Goal: Task Accomplishment & Management: Manage account settings

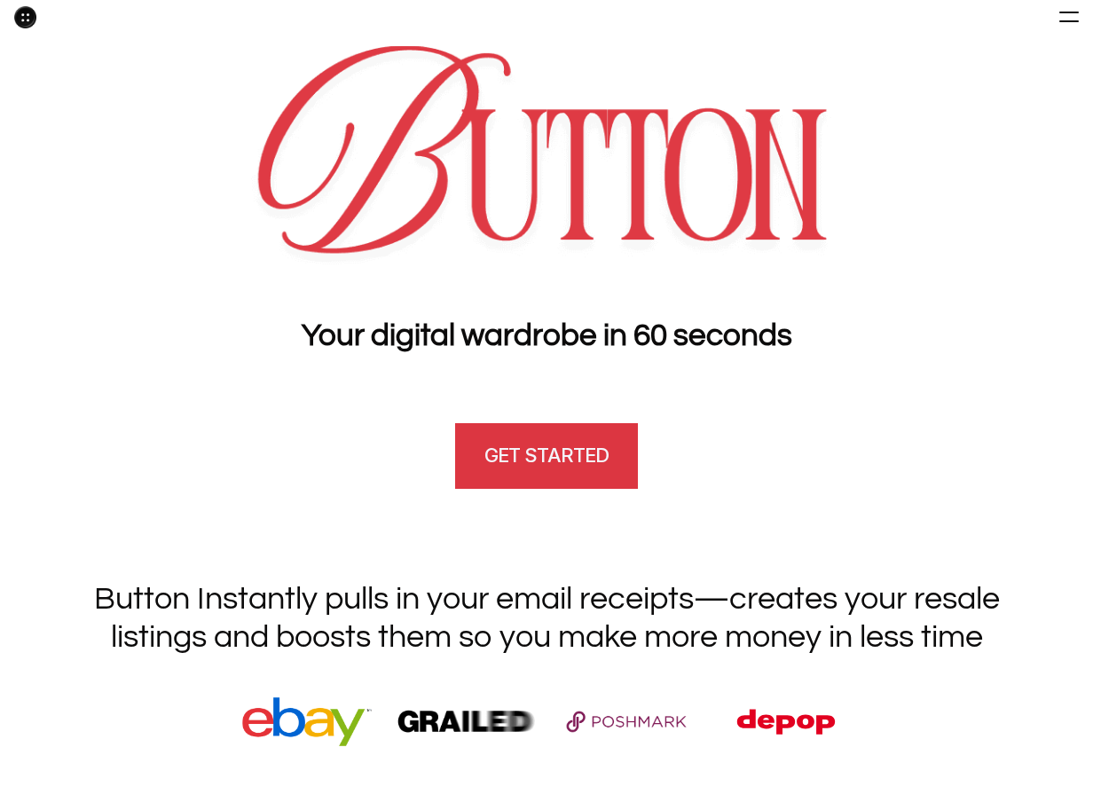
click at [536, 475] on link "GET STARTED" at bounding box center [546, 455] width 188 height 71
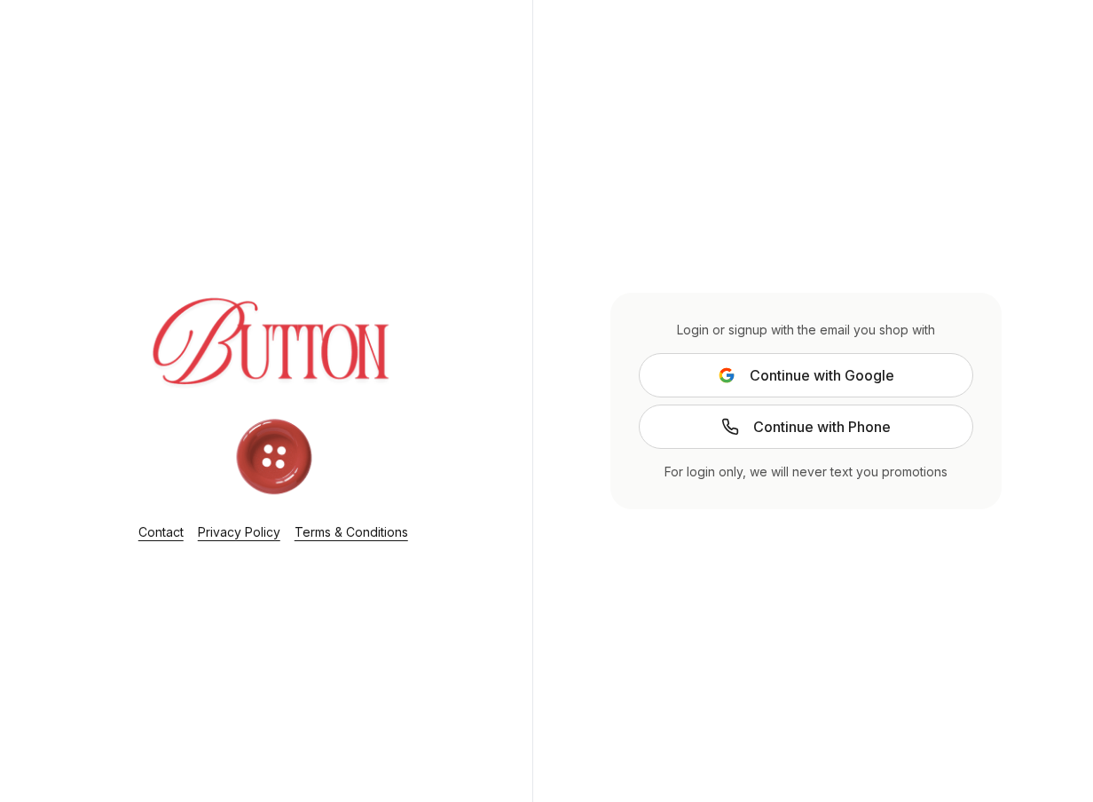
click at [757, 371] on span "Continue with Google" at bounding box center [821, 375] width 145 height 21
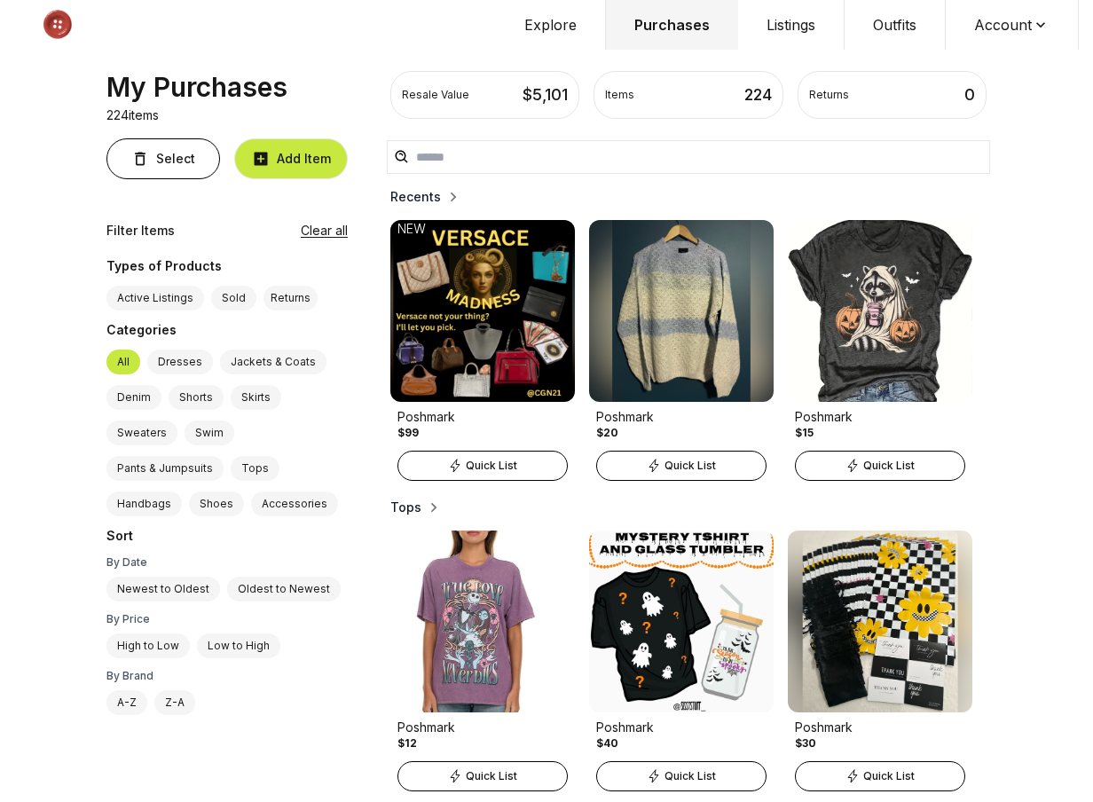
click at [1011, 27] on button "Account" at bounding box center [1011, 25] width 133 height 50
click at [1000, 40] on button "Account" at bounding box center [1011, 25] width 133 height 50
click at [1026, 15] on button "Account" at bounding box center [1011, 25] width 133 height 50
click at [978, 60] on span "Profile" at bounding box center [1000, 59] width 156 height 32
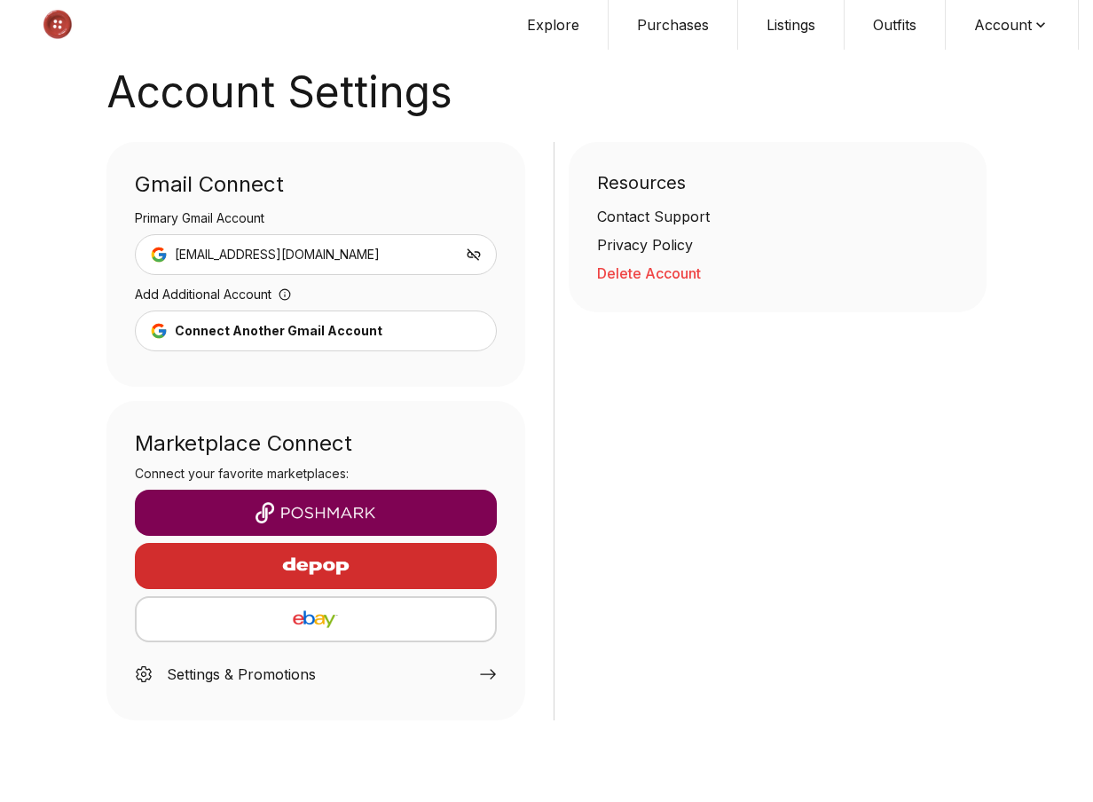
click at [386, 514] on img "button" at bounding box center [315, 512] width 333 height 21
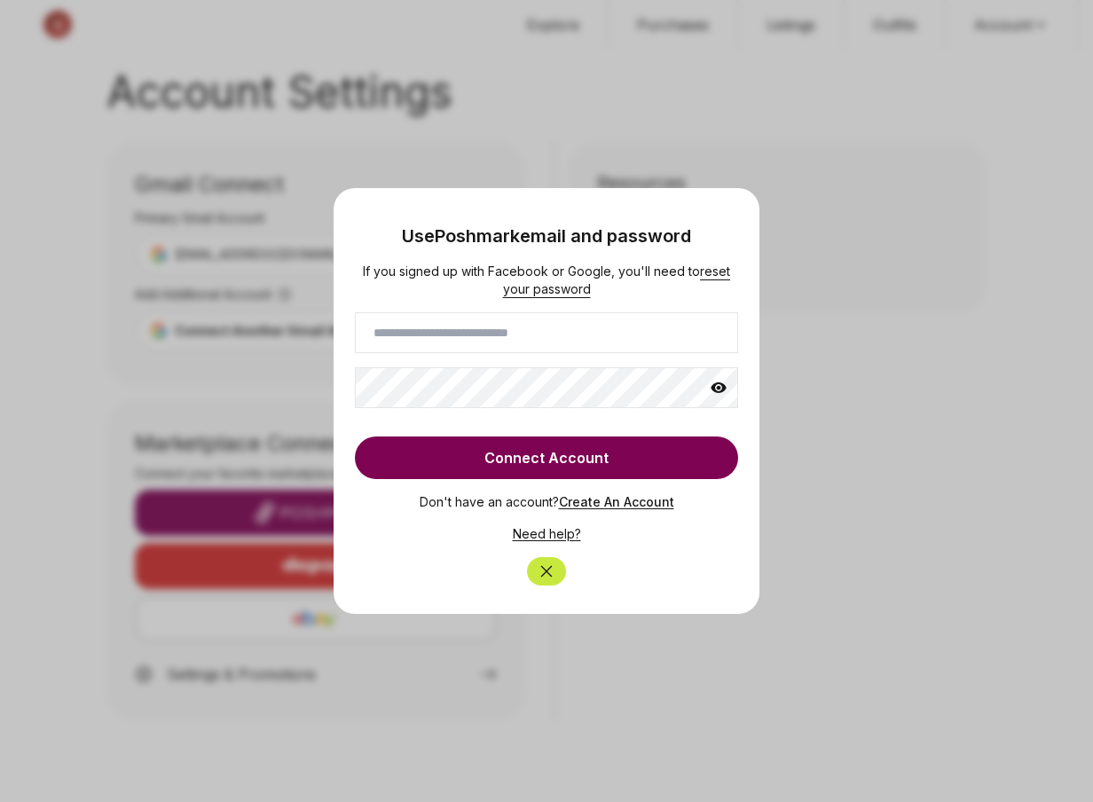
click at [474, 346] on input at bounding box center [546, 332] width 383 height 41
type input "**********"
click at [535, 446] on button "Connect Account" at bounding box center [546, 457] width 383 height 43
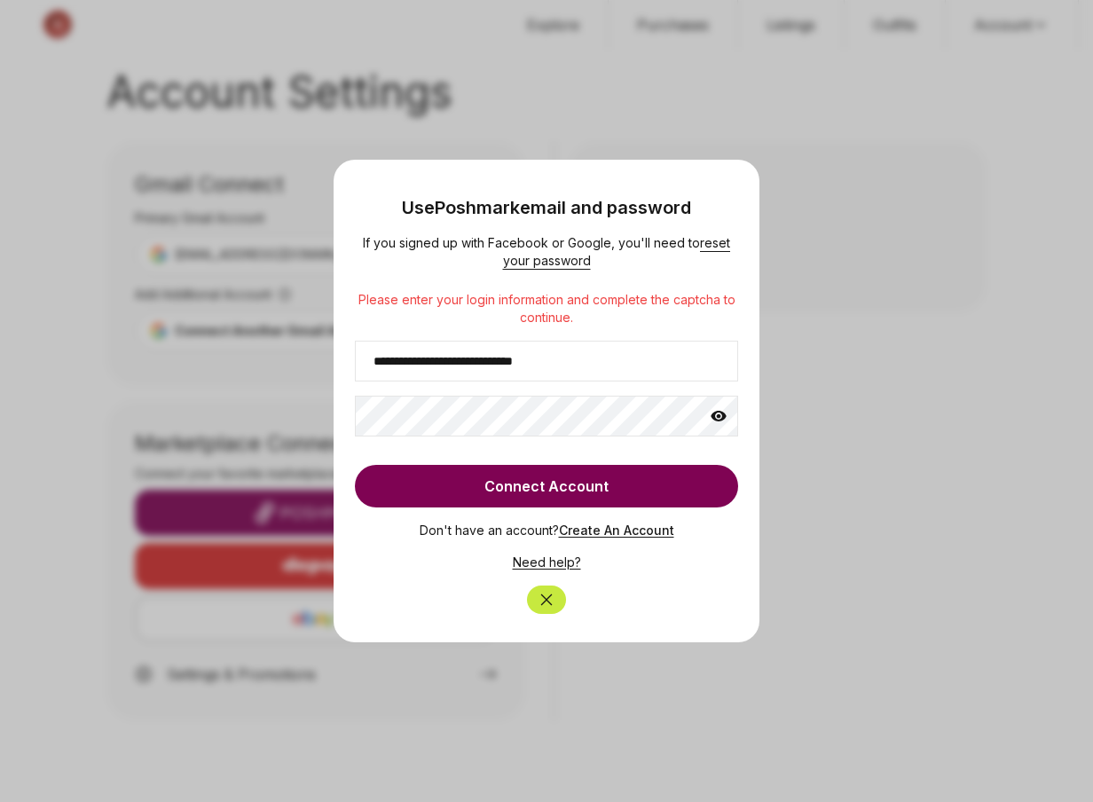
click at [557, 561] on link "Need help?" at bounding box center [547, 561] width 68 height 15
click at [545, 592] on icon "Close" at bounding box center [546, 600] width 18 height 18
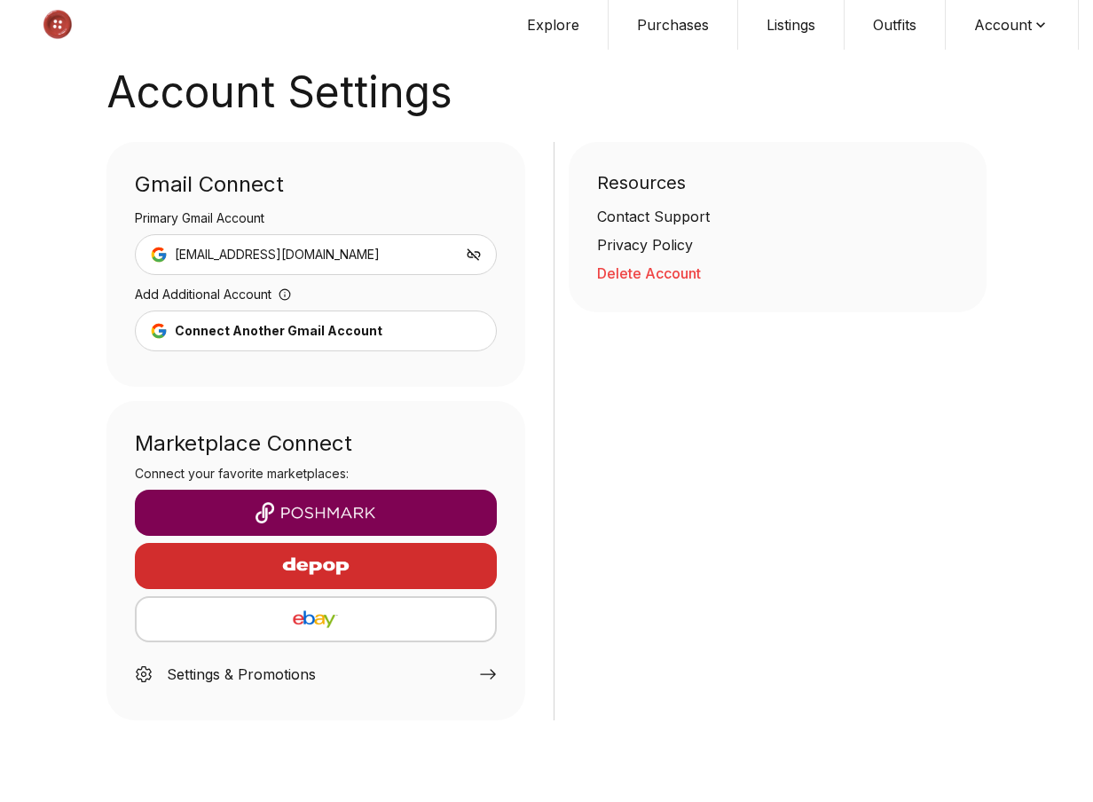
click at [375, 510] on img "button" at bounding box center [315, 512] width 333 height 21
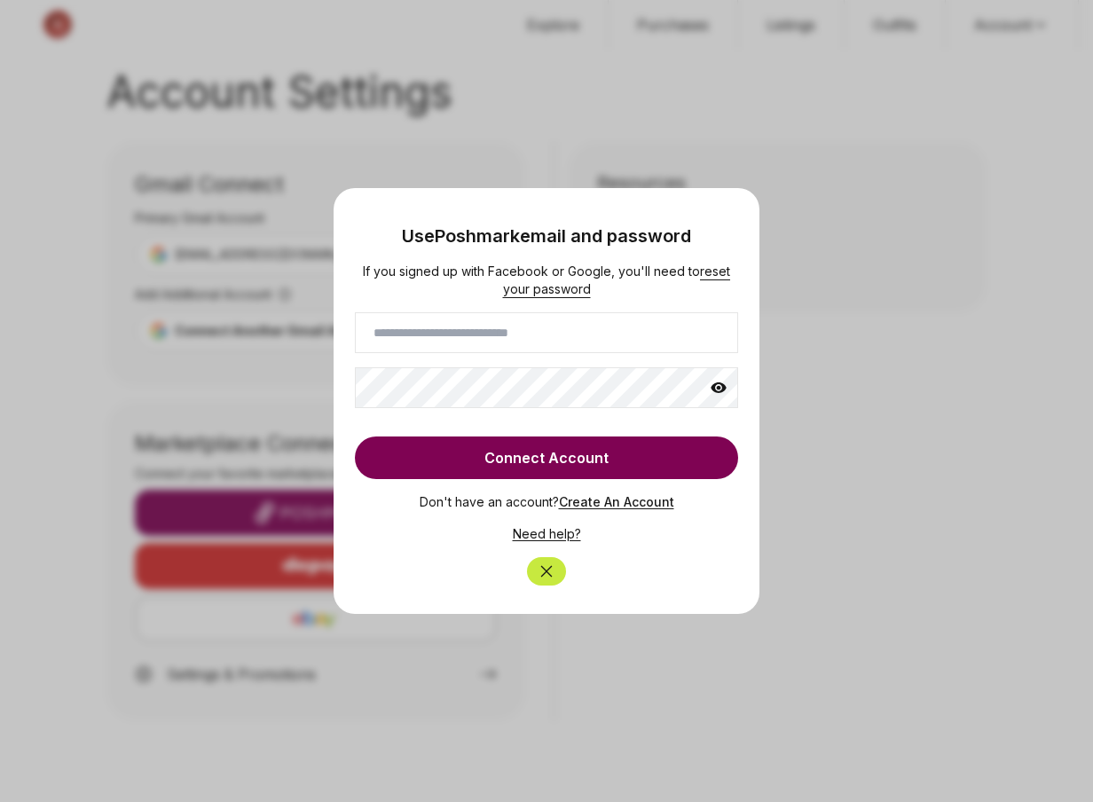
click at [489, 342] on input at bounding box center [546, 332] width 383 height 41
type input "**********"
click at [538, 451] on button "Connect Account" at bounding box center [546, 457] width 383 height 43
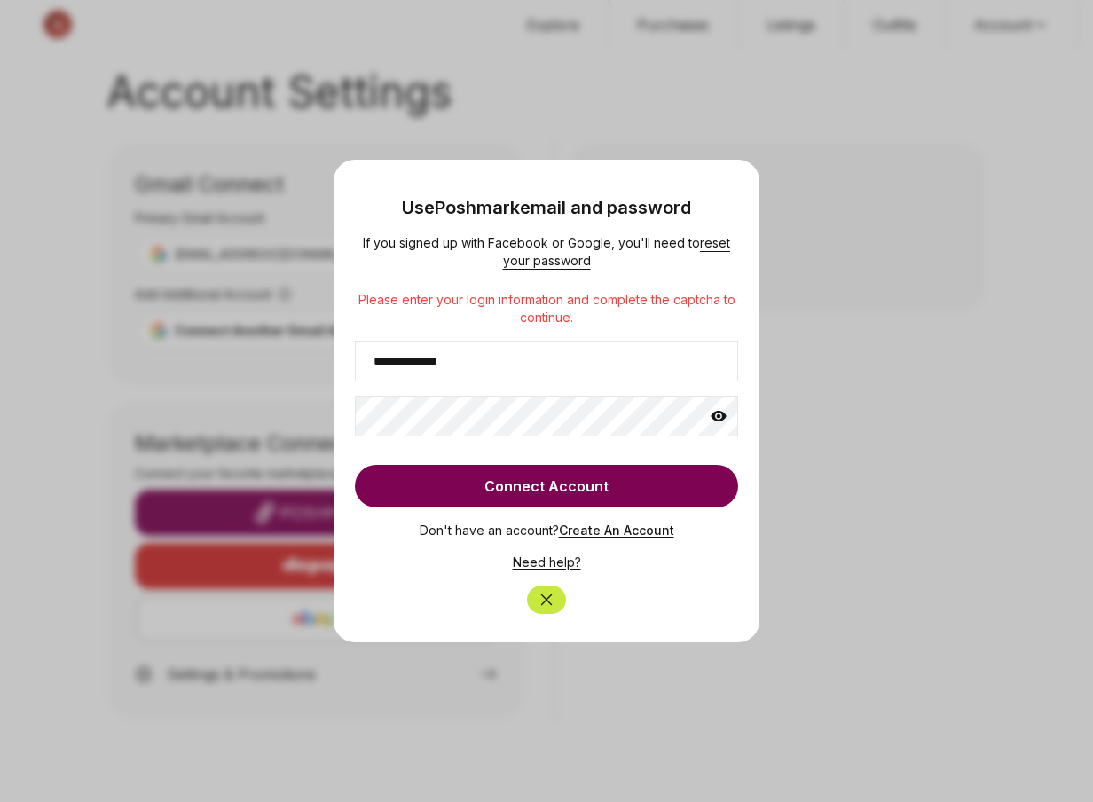
click at [545, 596] on icon "Close" at bounding box center [546, 600] width 18 height 18
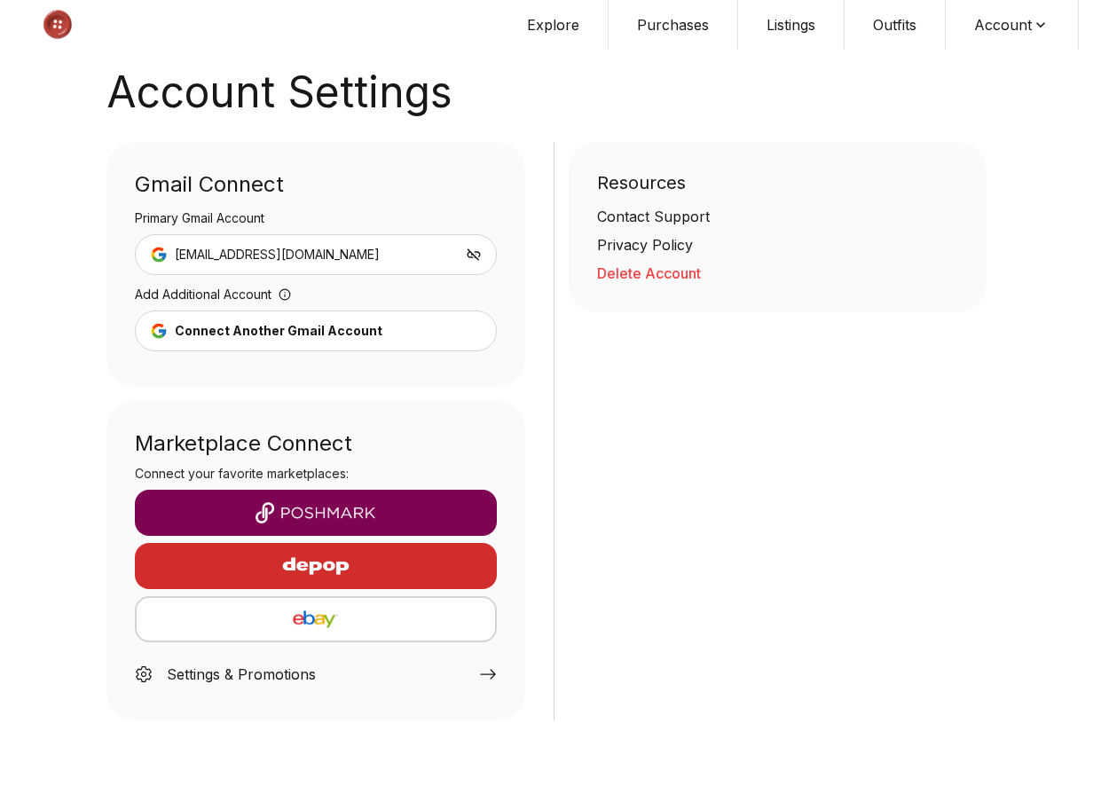
click at [658, 278] on button "Delete Account" at bounding box center [778, 273] width 362 height 21
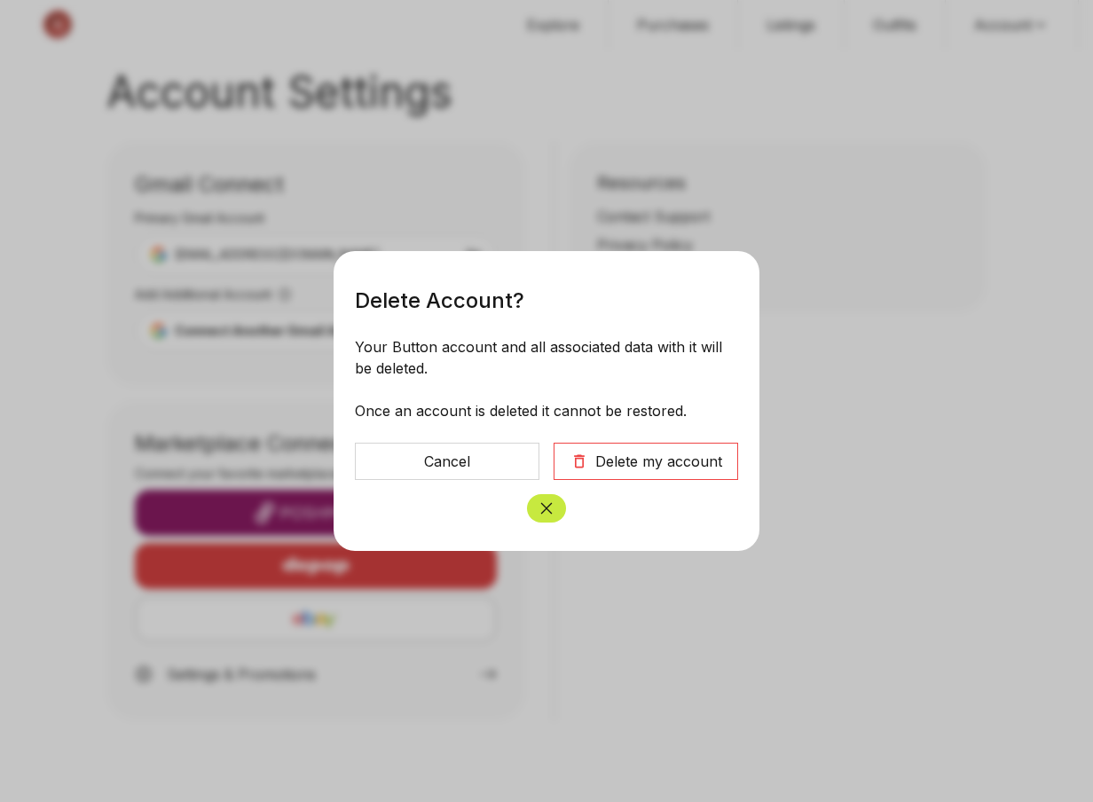
click at [550, 506] on icon "Close" at bounding box center [546, 508] width 18 height 18
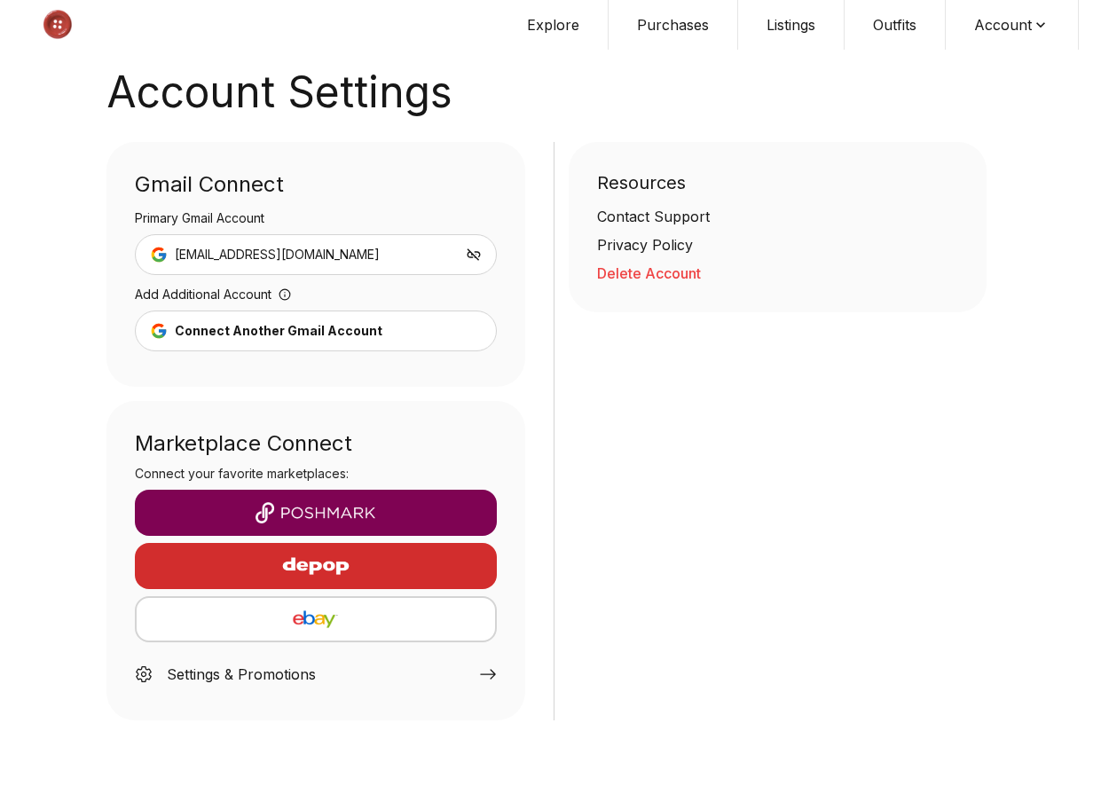
click at [311, 626] on img "button" at bounding box center [316, 618] width 330 height 21
click at [1022, 29] on button "Account" at bounding box center [1011, 25] width 133 height 50
click at [974, 98] on span "Sign out" at bounding box center [1000, 91] width 156 height 32
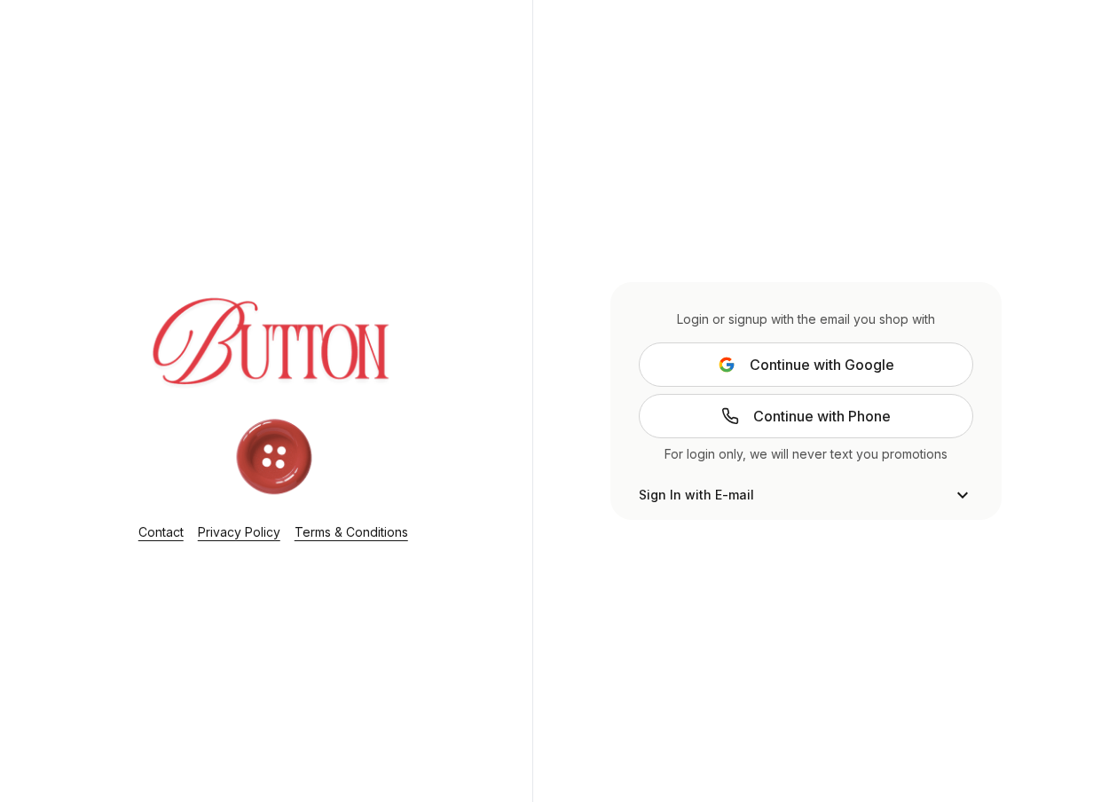
click at [855, 362] on span "Continue with Google" at bounding box center [821, 364] width 145 height 21
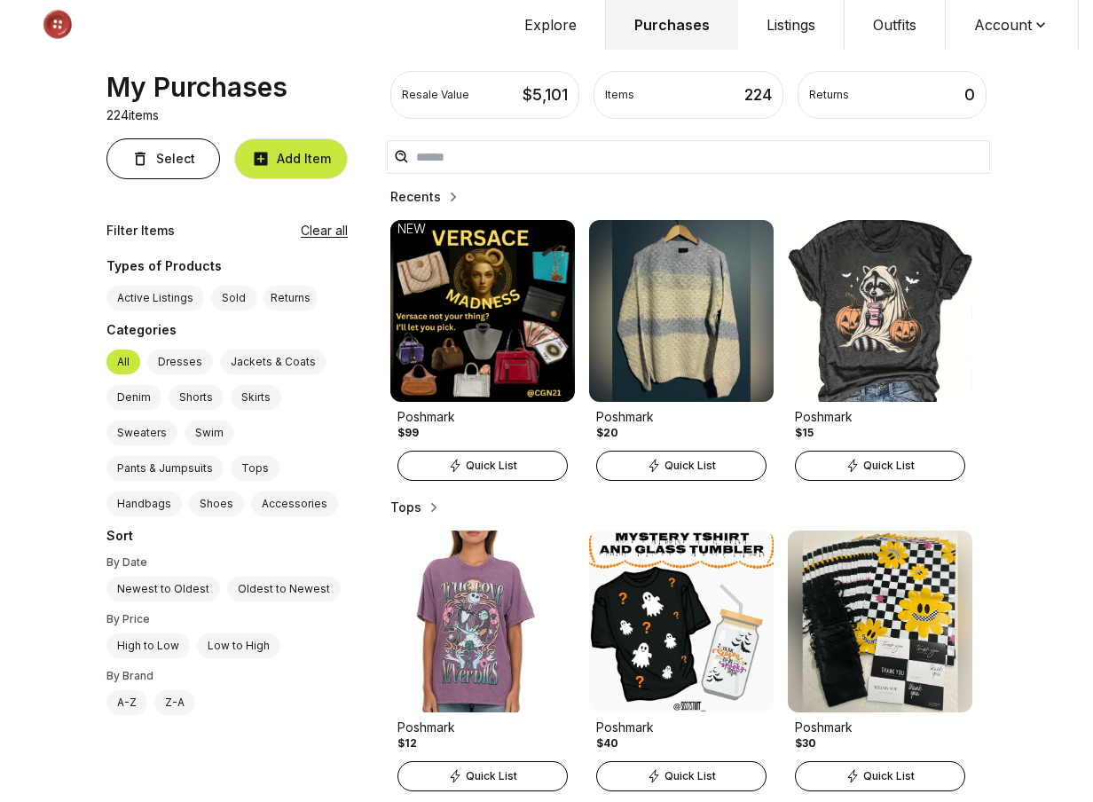
click at [1015, 21] on button "Account" at bounding box center [1011, 25] width 133 height 50
click at [981, 63] on span "Profile" at bounding box center [1000, 59] width 156 height 32
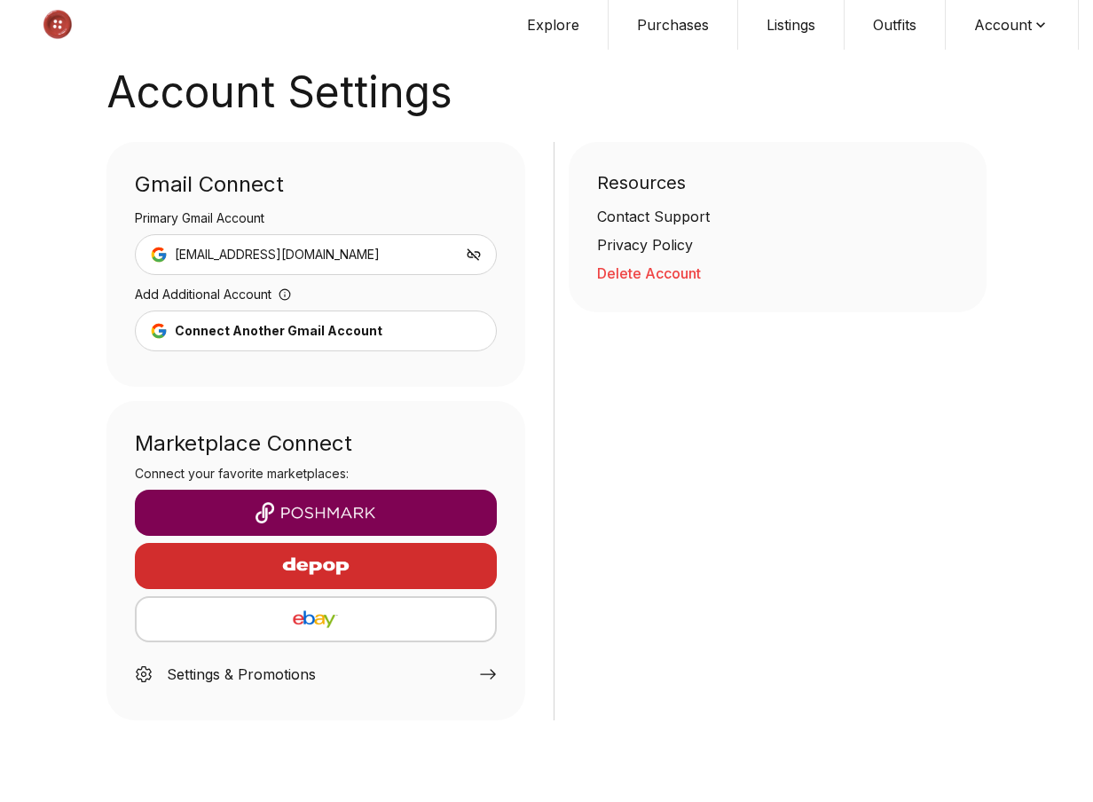
click at [342, 507] on img "button" at bounding box center [315, 512] width 333 height 21
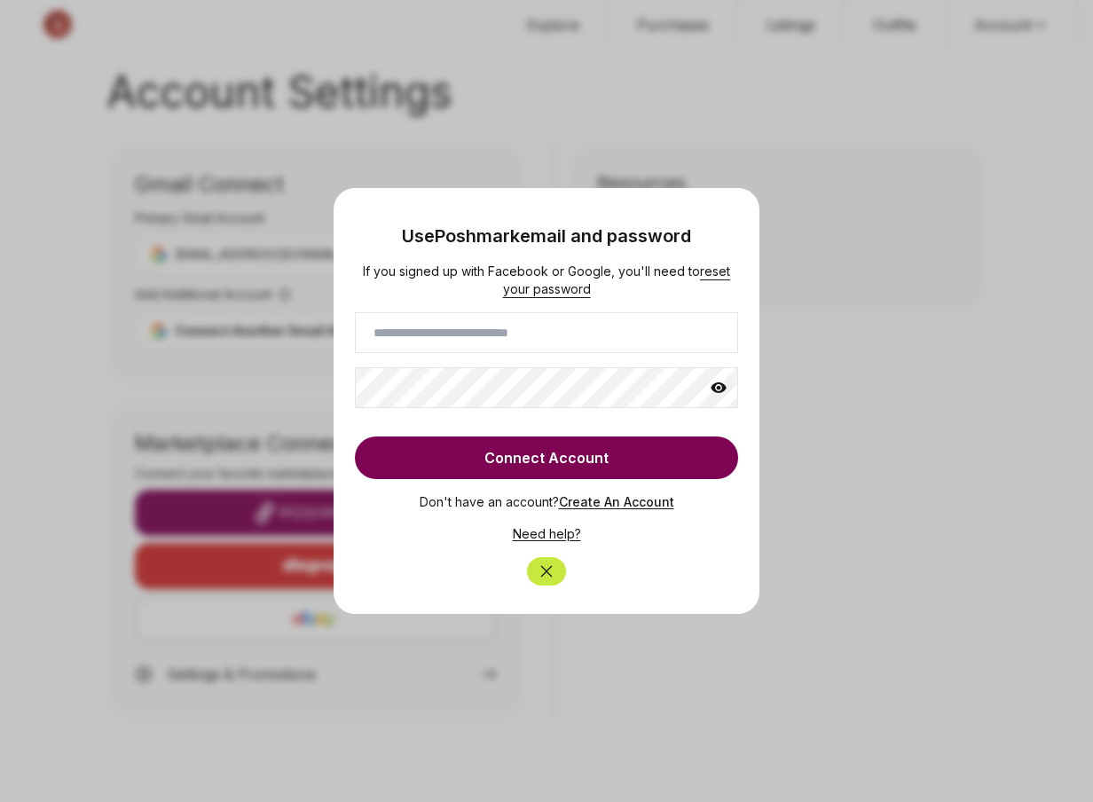
click at [449, 344] on input at bounding box center [546, 332] width 383 height 41
type input "**********"
click at [531, 457] on button "Connect Account" at bounding box center [546, 457] width 383 height 43
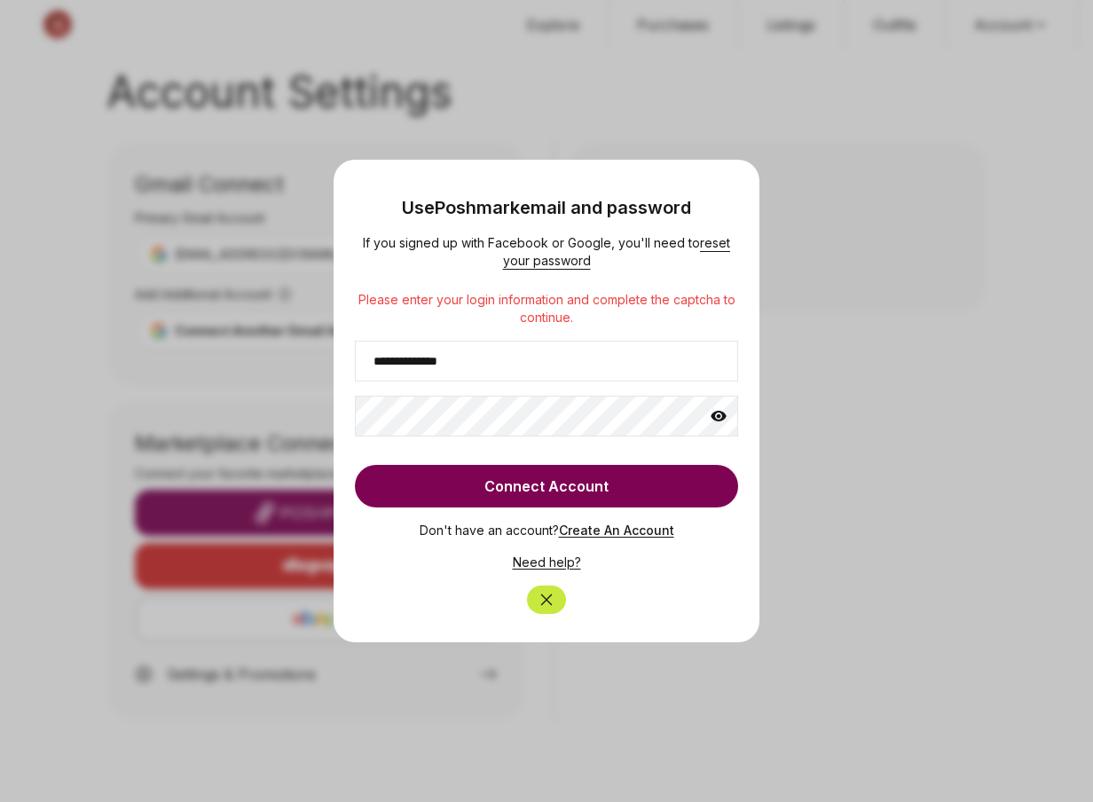
click at [545, 602] on icon "Close" at bounding box center [546, 600] width 18 height 18
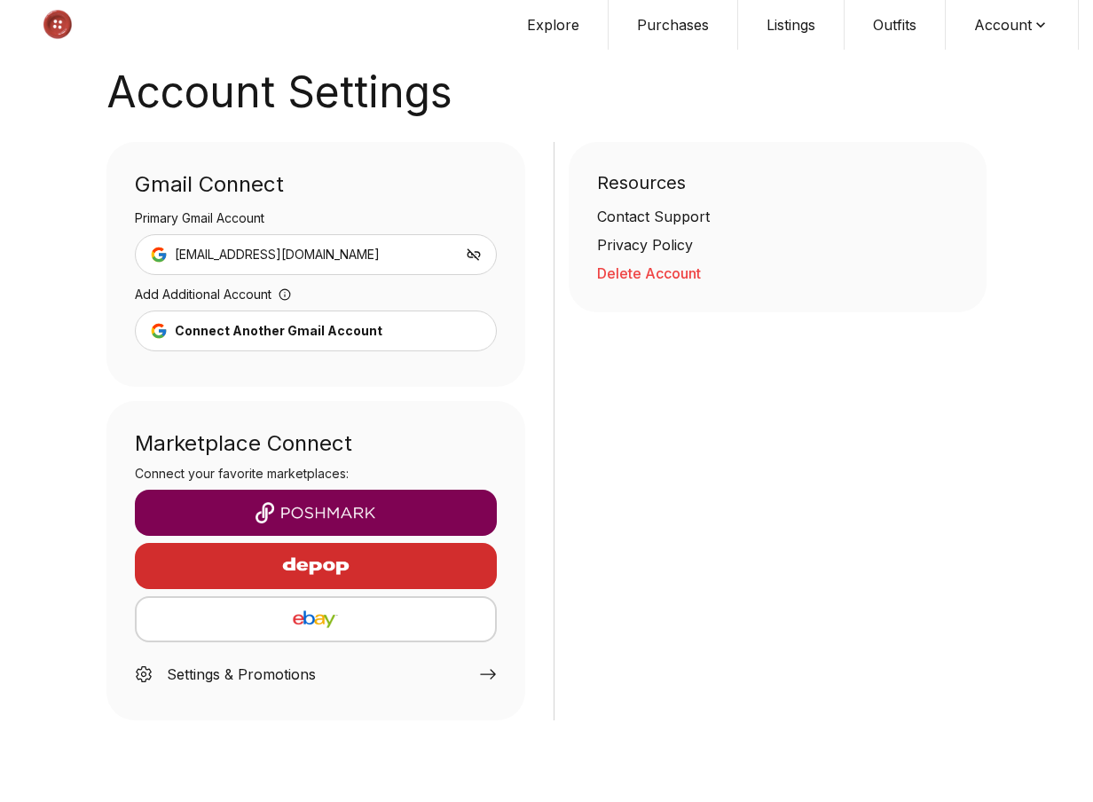
click at [375, 515] on img "button" at bounding box center [315, 512] width 333 height 21
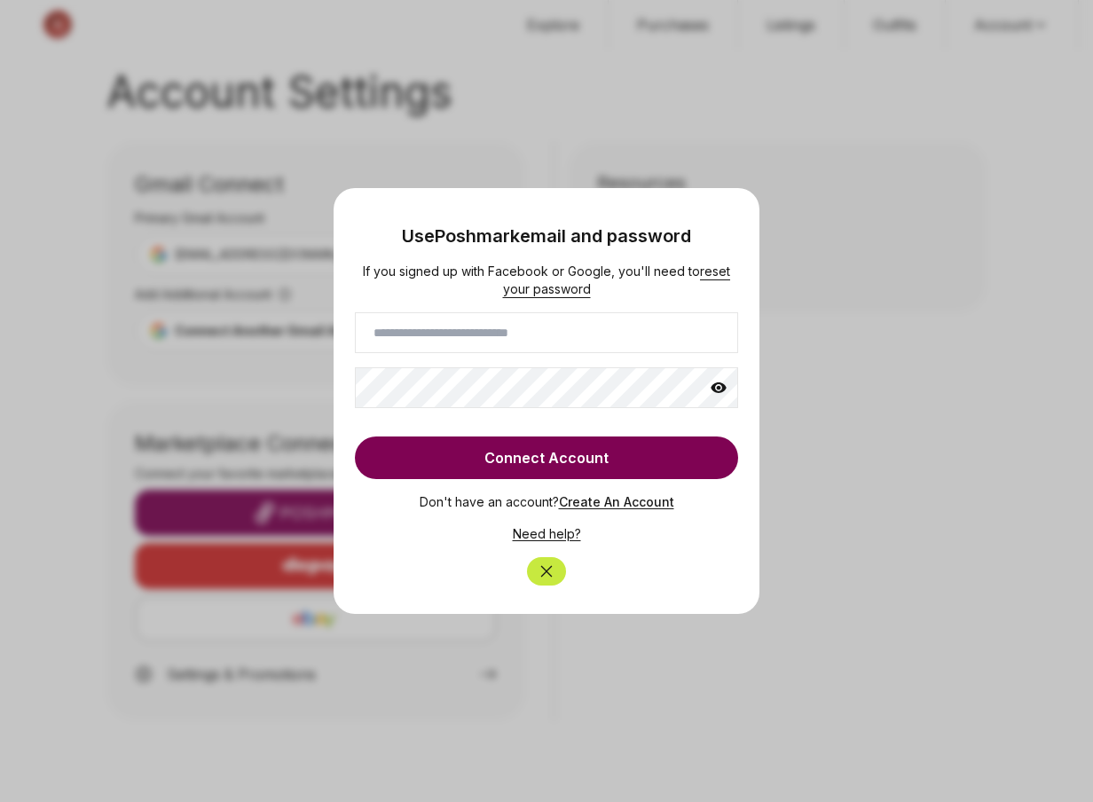
click at [433, 341] on input at bounding box center [546, 332] width 383 height 41
type input "**********"
click at [718, 391] on icon at bounding box center [719, 388] width 18 height 18
click at [623, 448] on button "Connect Account" at bounding box center [546, 457] width 383 height 43
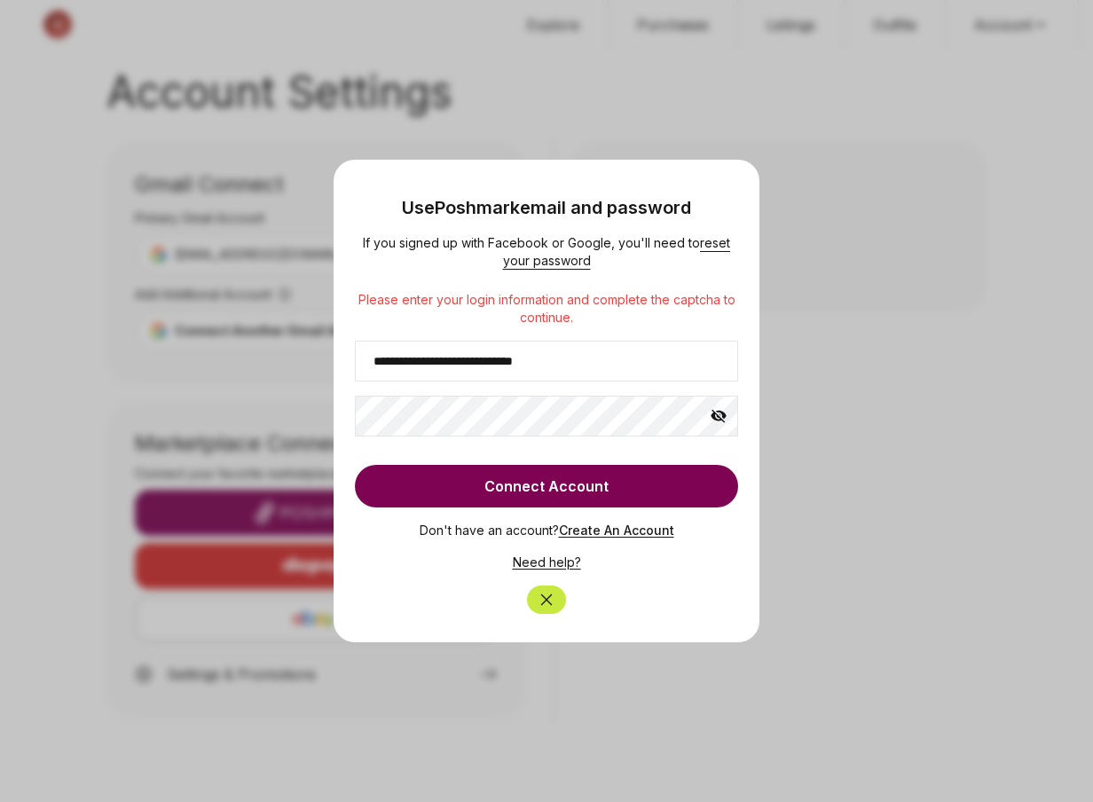
click at [562, 565] on link "Need help?" at bounding box center [547, 561] width 68 height 15
click at [545, 598] on icon "Close" at bounding box center [547, 600] width 12 height 12
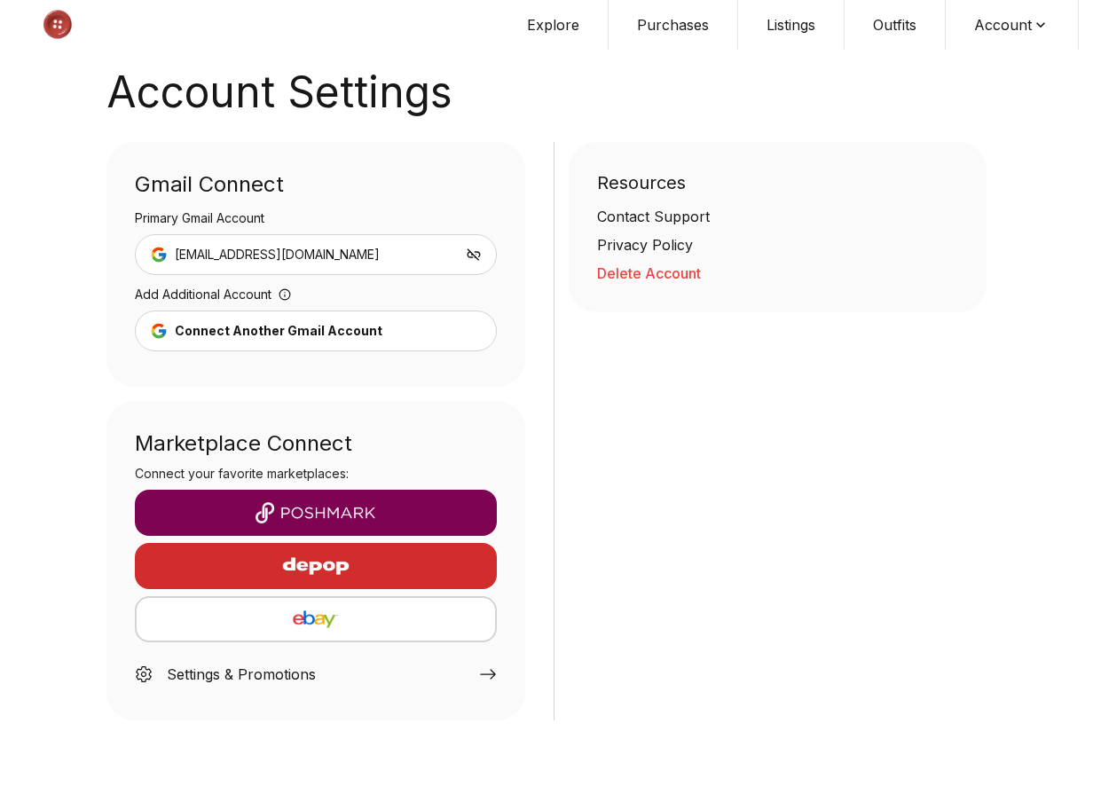
click at [1000, 26] on button "Account" at bounding box center [1011, 25] width 133 height 50
click at [890, 24] on button "Outfits" at bounding box center [894, 25] width 101 height 50
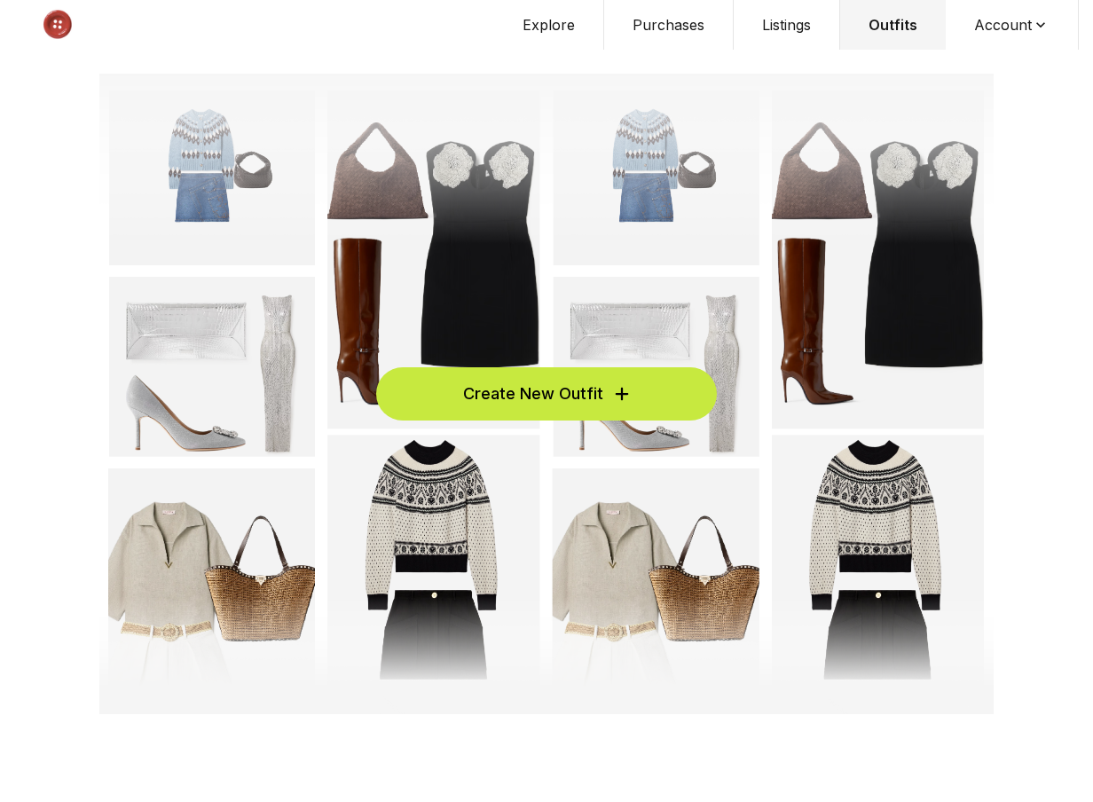
click at [785, 31] on button "Listings" at bounding box center [786, 25] width 106 height 50
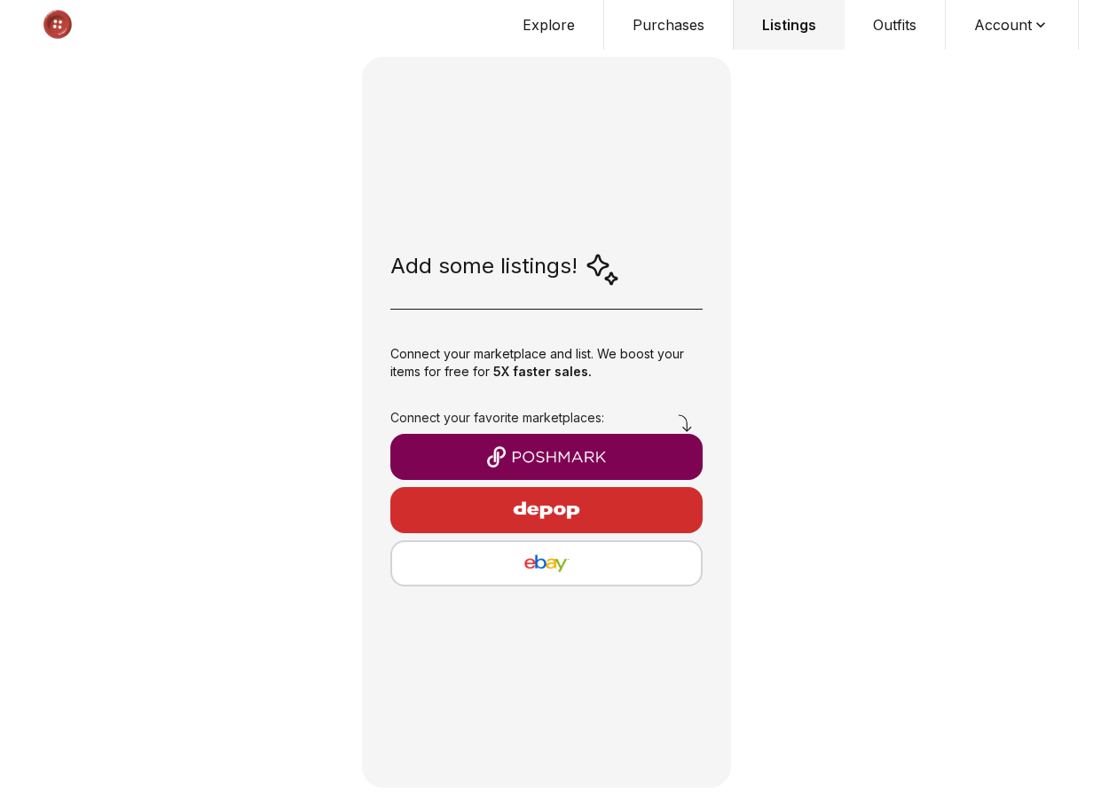
click at [852, 337] on div "Add some listings! Connect your marketplace and list. We boost your items for f…" at bounding box center [546, 401] width 1093 height 802
click at [591, 449] on img "button" at bounding box center [546, 456] width 284 height 21
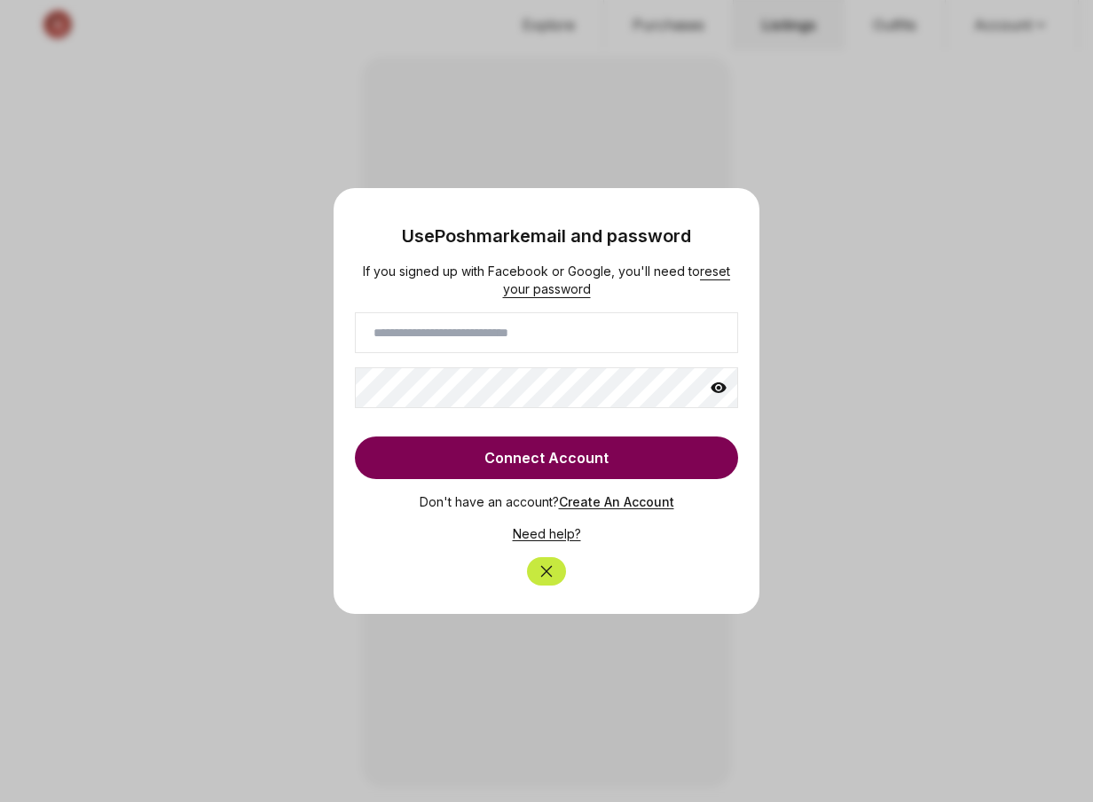
click at [566, 357] on div "If you signed up with Facebook or Google, you'll need to reset your password Co…" at bounding box center [546, 371] width 383 height 216
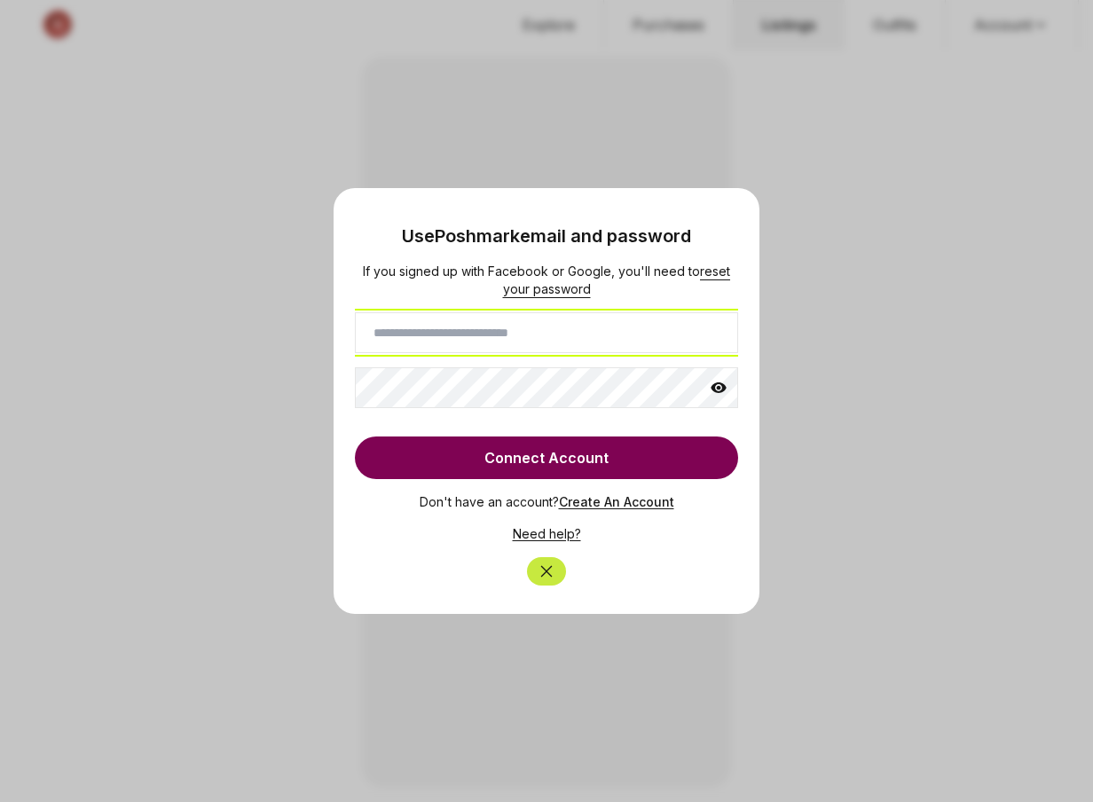
click at [566, 339] on input at bounding box center [546, 332] width 383 height 41
click at [631, 349] on input at bounding box center [546, 332] width 383 height 41
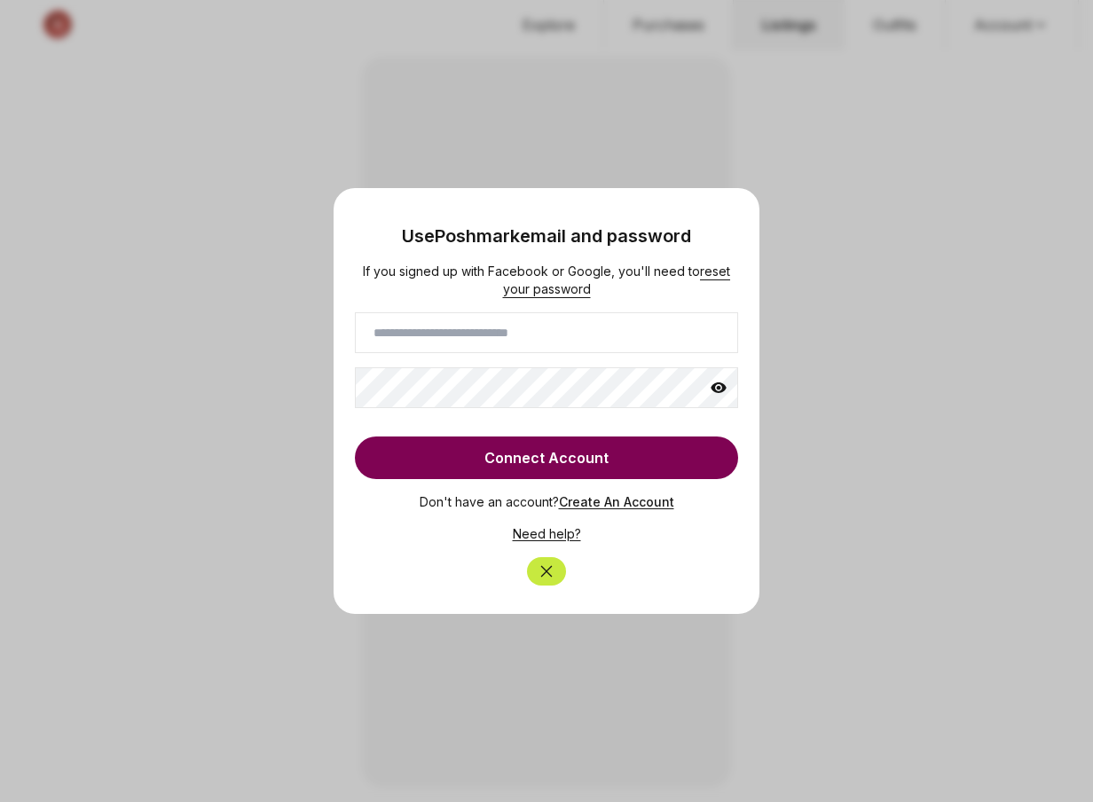
click at [553, 577] on icon "Close" at bounding box center [546, 571] width 18 height 18
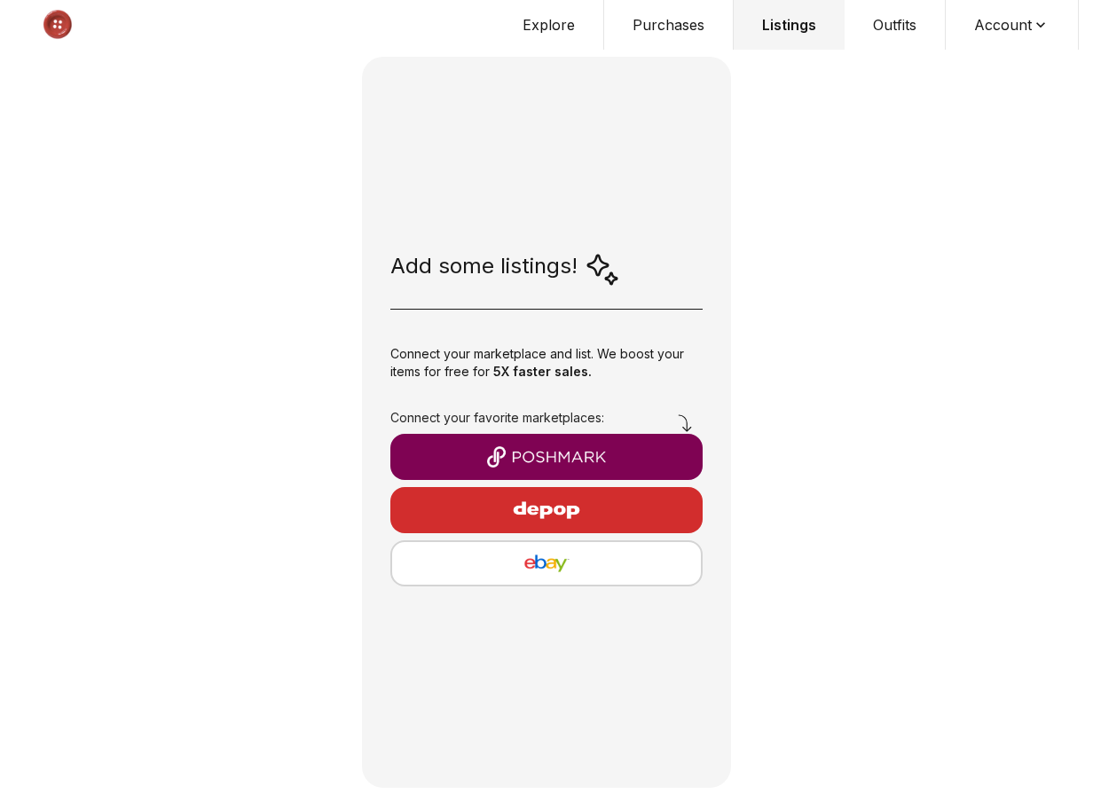
click at [537, 25] on button "Explore" at bounding box center [549, 25] width 110 height 50
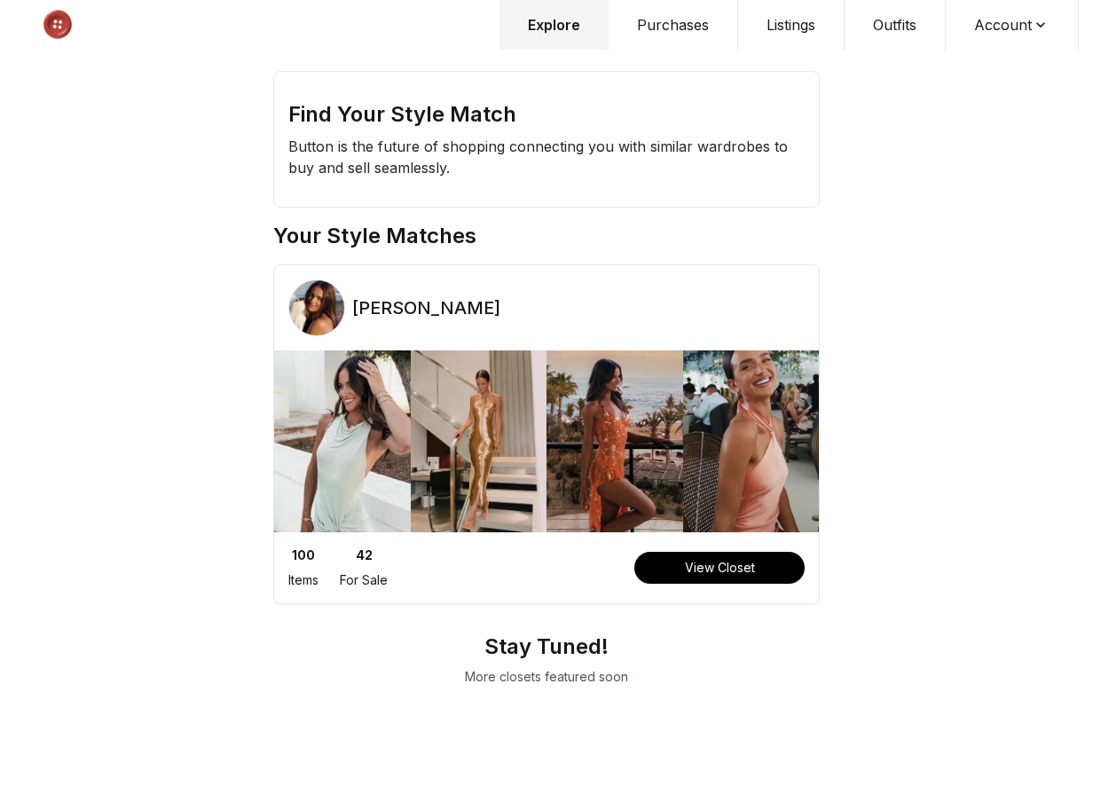
click at [60, 22] on img at bounding box center [57, 24] width 87 height 49
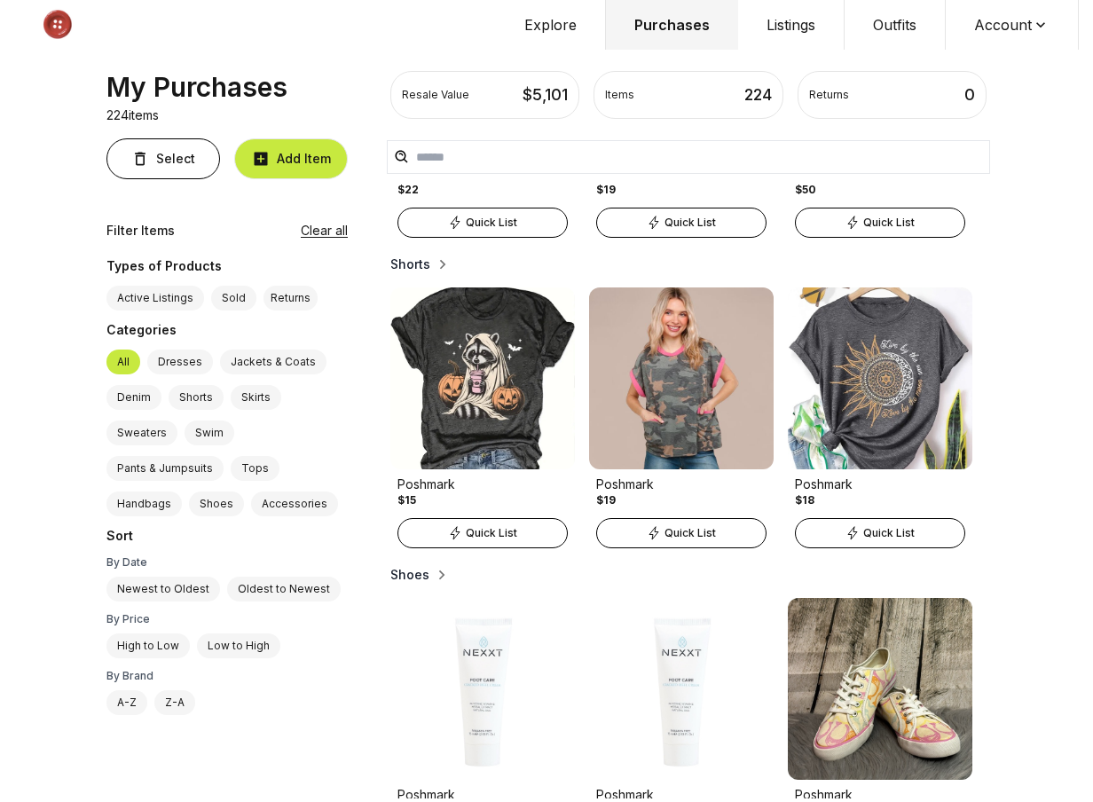
scroll to position [1559, 0]
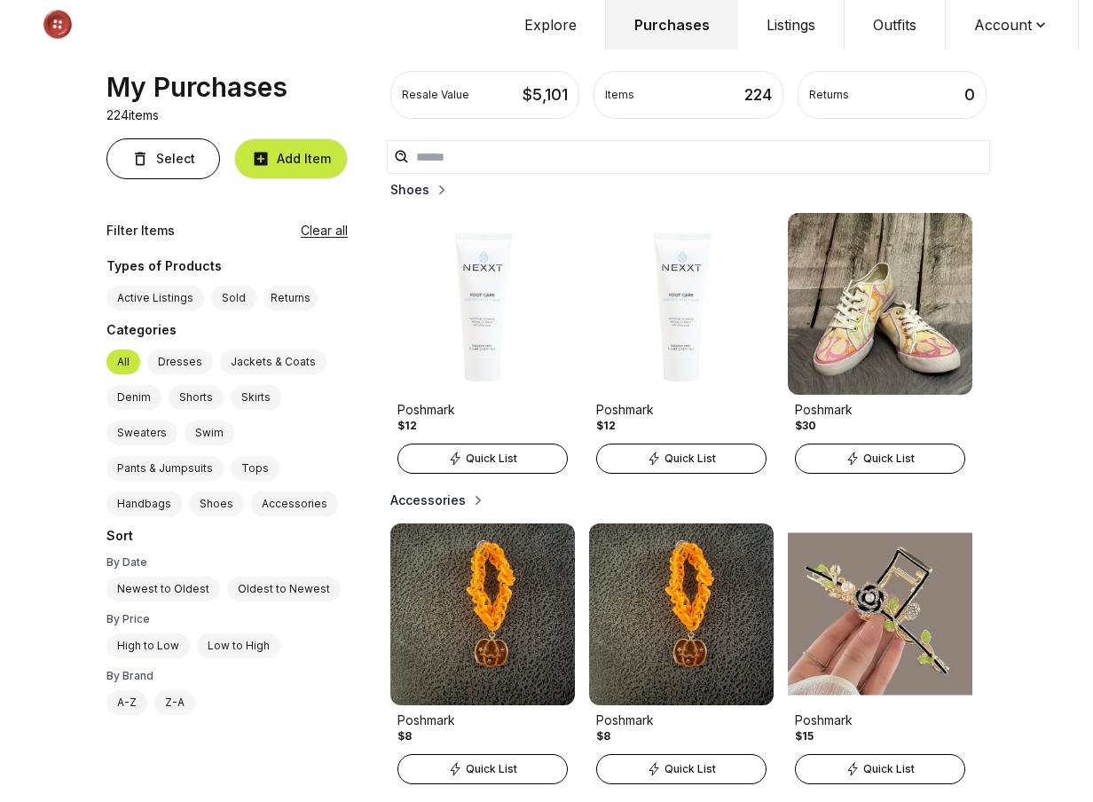
click at [892, 458] on span "Quick List" at bounding box center [888, 458] width 51 height 14
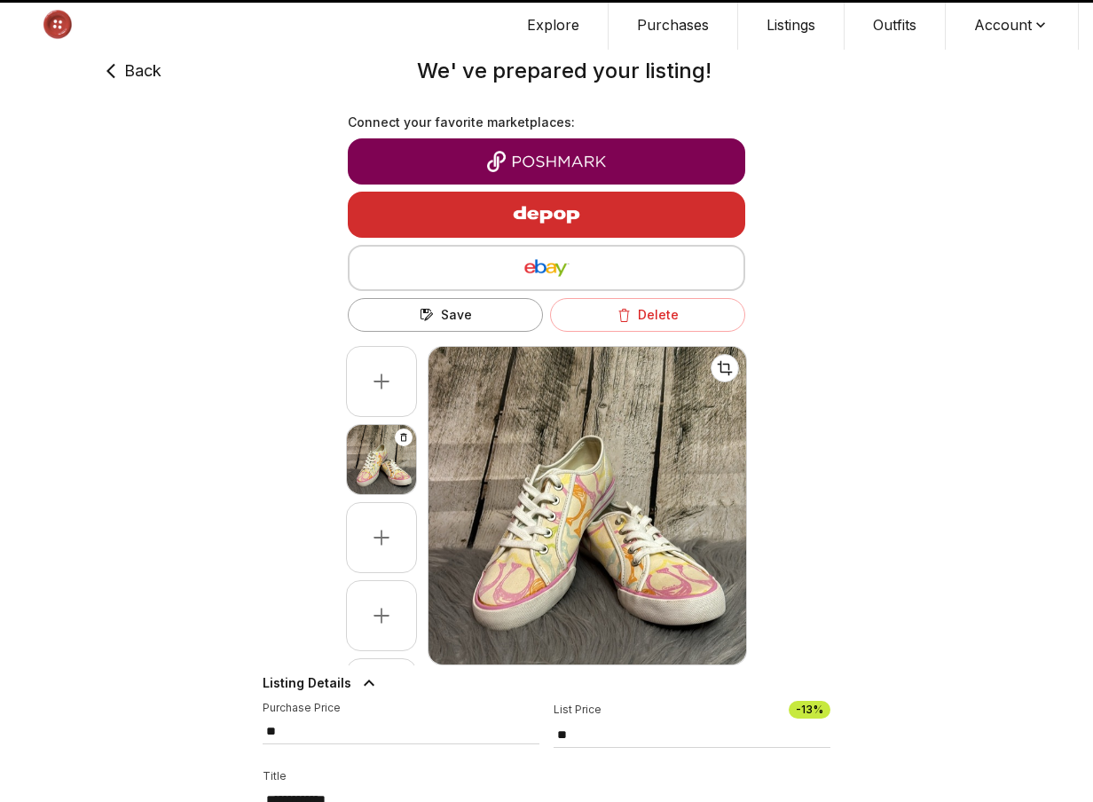
type input "**"
select select "*****"
select select "***"
click at [617, 155] on img "button" at bounding box center [546, 161] width 369 height 21
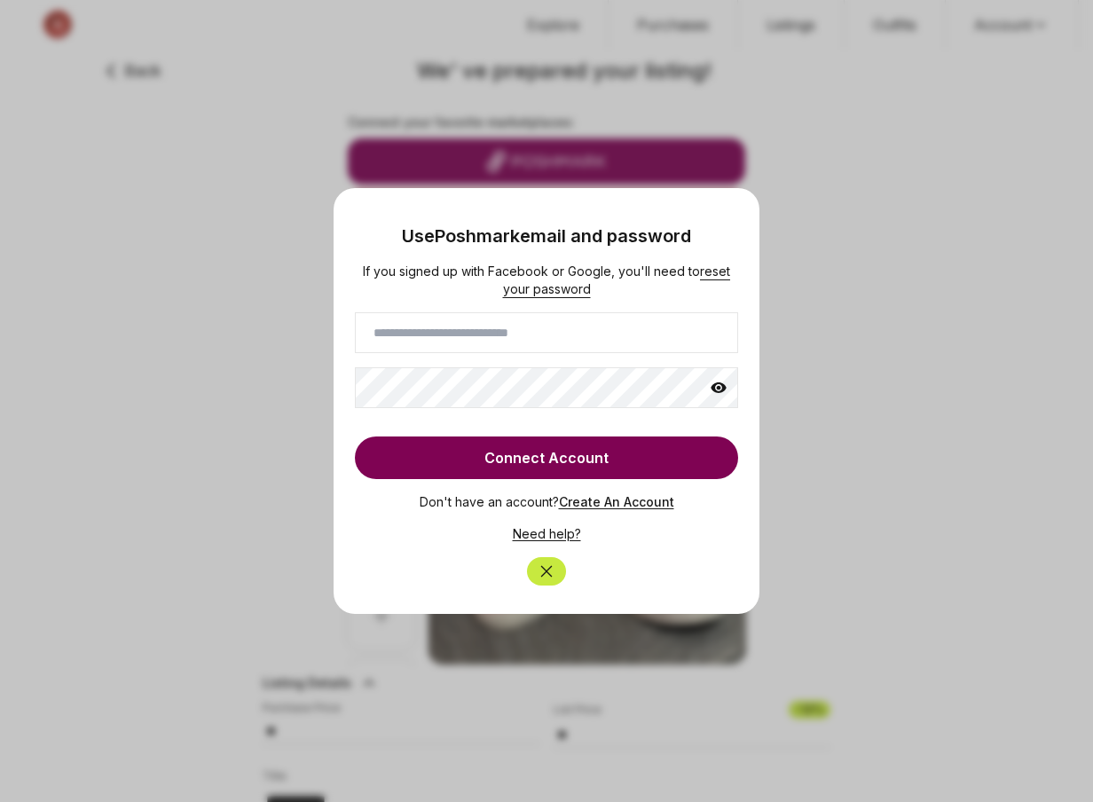
click at [538, 561] on button "Close" at bounding box center [546, 571] width 39 height 28
